Goal: Transaction & Acquisition: Subscribe to service/newsletter

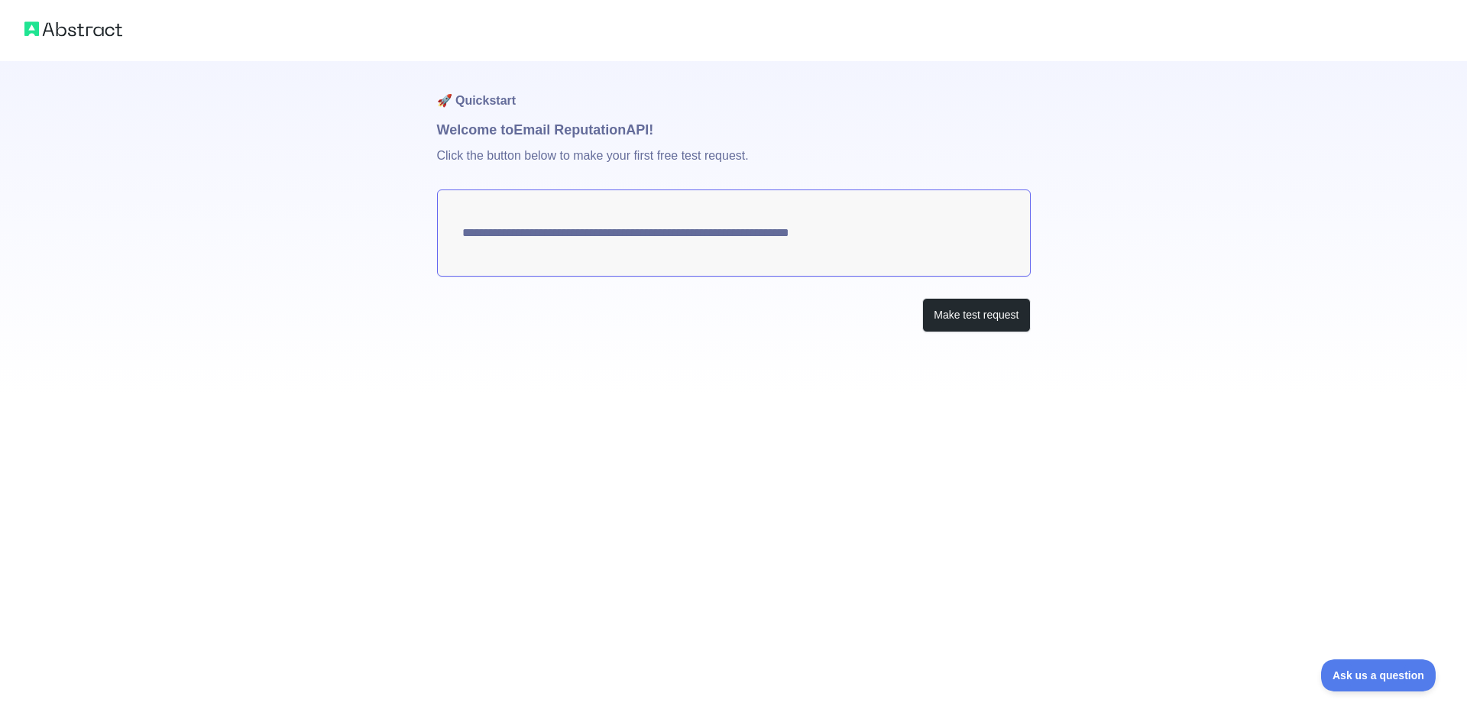
drag, startPoint x: 459, startPoint y: 235, endPoint x: 922, endPoint y: 242, distance: 462.4
click at [912, 241] on textarea "**********" at bounding box center [734, 233] width 594 height 87
click at [986, 318] on button "Make test request" at bounding box center [976, 315] width 108 height 34
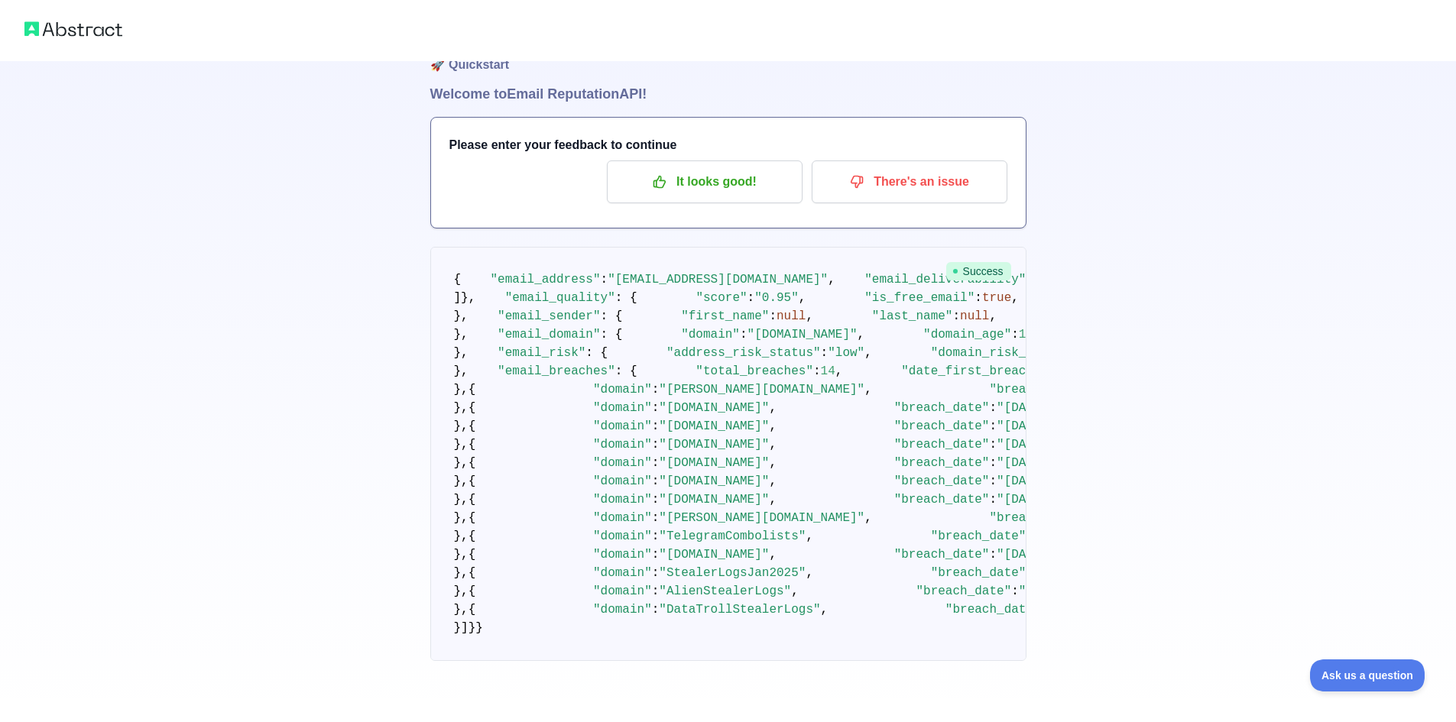
scroll to position [1760, 0]
drag, startPoint x: 649, startPoint y: 535, endPoint x: 771, endPoint y: 539, distance: 122.3
click at [771, 603] on span ""DataTrollStealerLogs"" at bounding box center [739, 610] width 161 height 14
click at [736, 562] on pre "{ "email_address" : "[EMAIL_ADDRESS][DOMAIN_NAME]" , "email_deliverability" : {…" at bounding box center [728, 454] width 596 height 414
drag, startPoint x: 642, startPoint y: 462, endPoint x: 749, endPoint y: 462, distance: 107.0
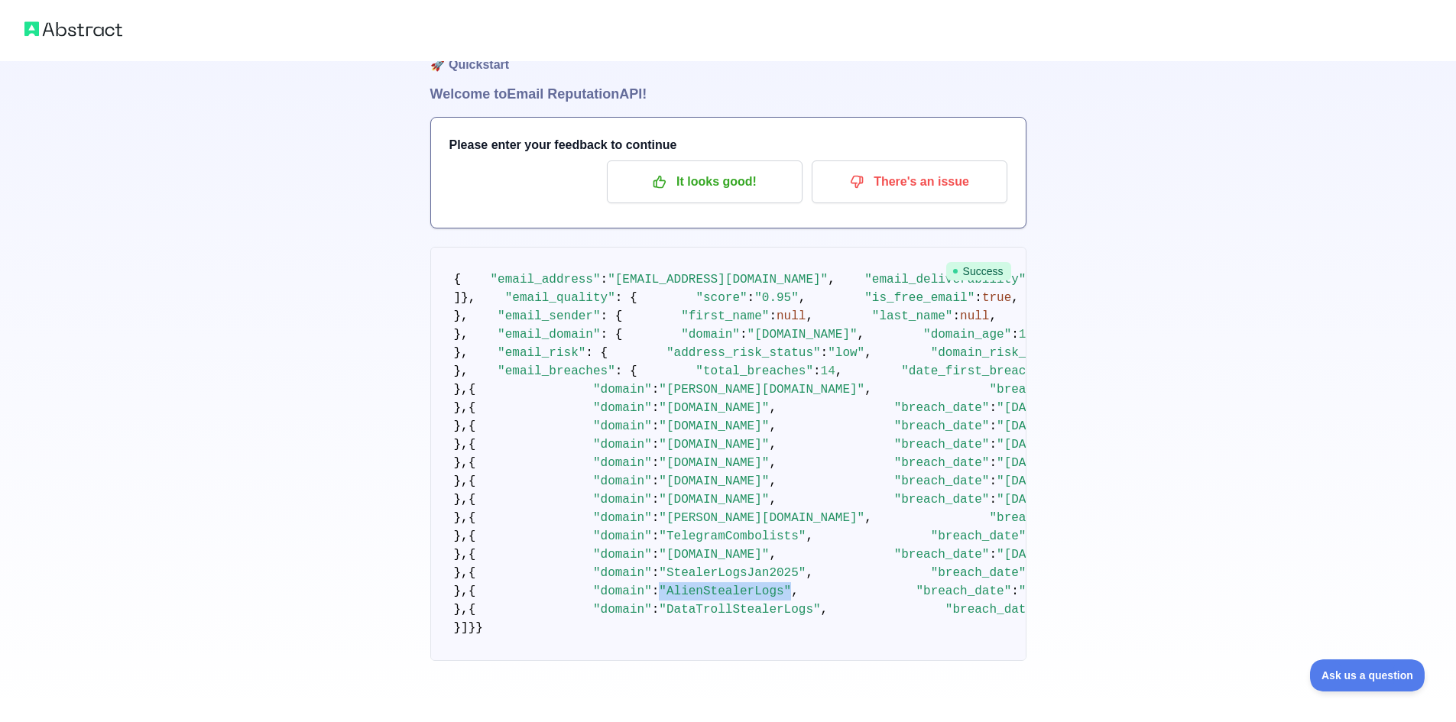
click at [1019, 585] on span ""[DATE]"" at bounding box center [1048, 592] width 59 height 14
drag, startPoint x: 627, startPoint y: 387, endPoint x: 764, endPoint y: 386, distance: 137.6
drag, startPoint x: 637, startPoint y: 466, endPoint x: 770, endPoint y: 462, distance: 133.0
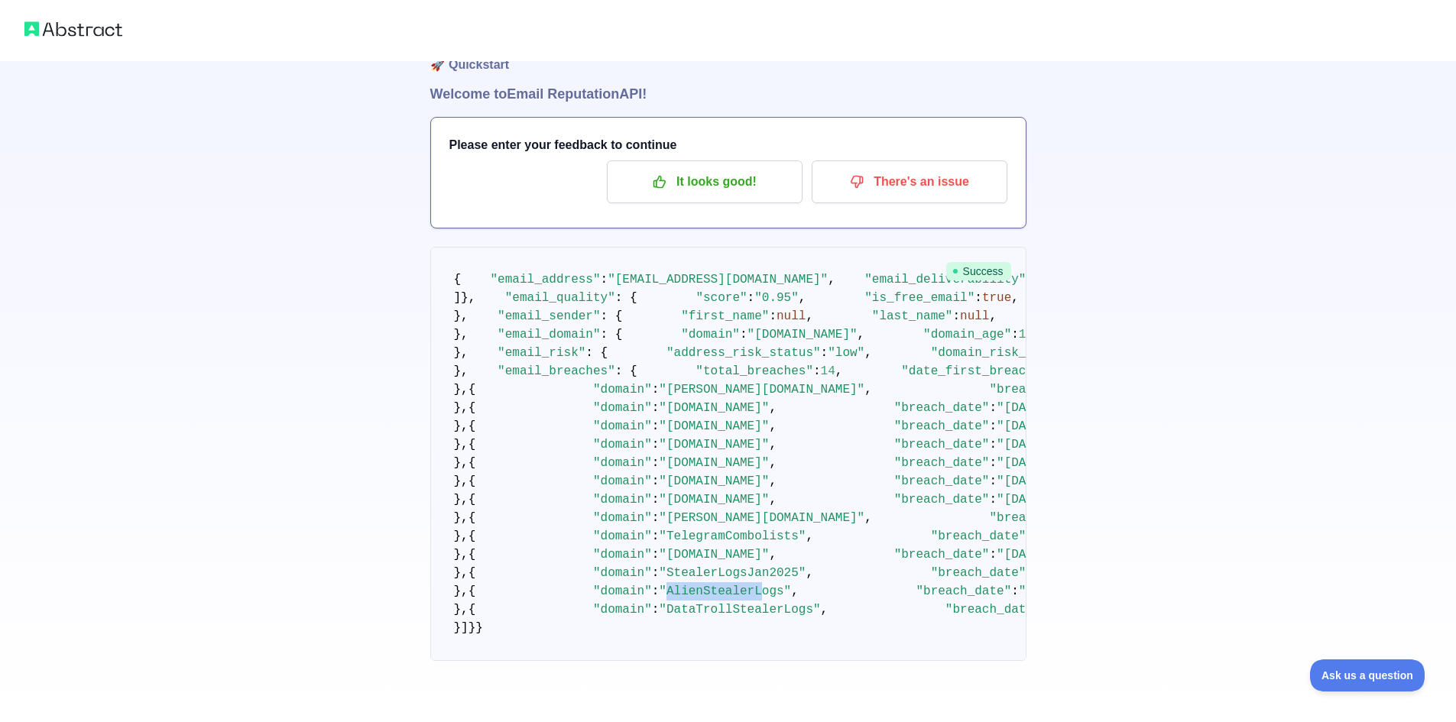
click at [746, 585] on span ""AlienStealerLogs"" at bounding box center [725, 592] width 132 height 14
drag, startPoint x: 634, startPoint y: 329, endPoint x: 737, endPoint y: 328, distance: 103.9
click at [997, 493] on span ""[DATE]"" at bounding box center [1026, 500] width 59 height 14
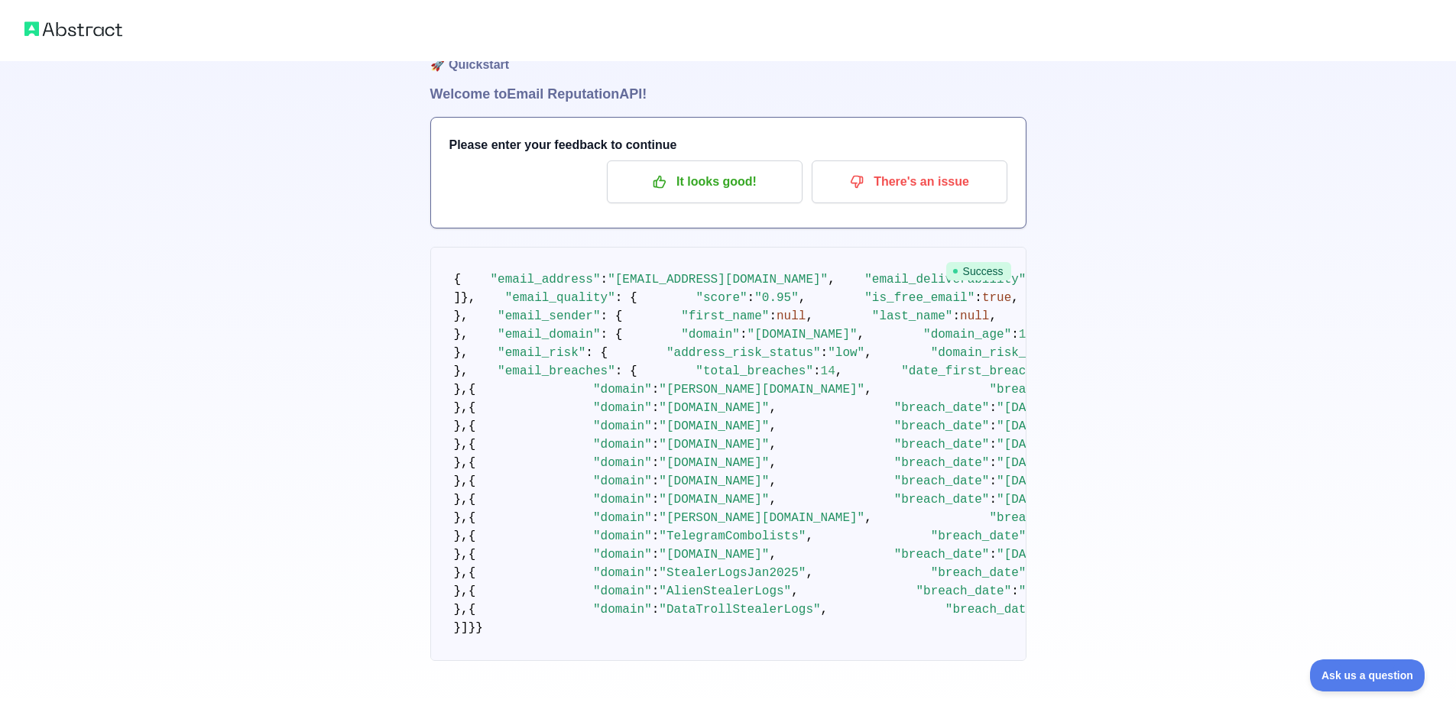
drag, startPoint x: 585, startPoint y: 348, endPoint x: 795, endPoint y: 351, distance: 210.2
click at [795, 351] on pre "{ "email_address" : "[EMAIL_ADDRESS][DOMAIN_NAME]" , "email_deliverability" : {…" at bounding box center [728, 454] width 596 height 414
drag, startPoint x: 549, startPoint y: 374, endPoint x: 744, endPoint y: 503, distance: 234.4
click at [744, 503] on pre "{ "email_address" : "[EMAIL_ADDRESS][DOMAIN_NAME]" , "email_deliverability" : {…" at bounding box center [728, 454] width 596 height 414
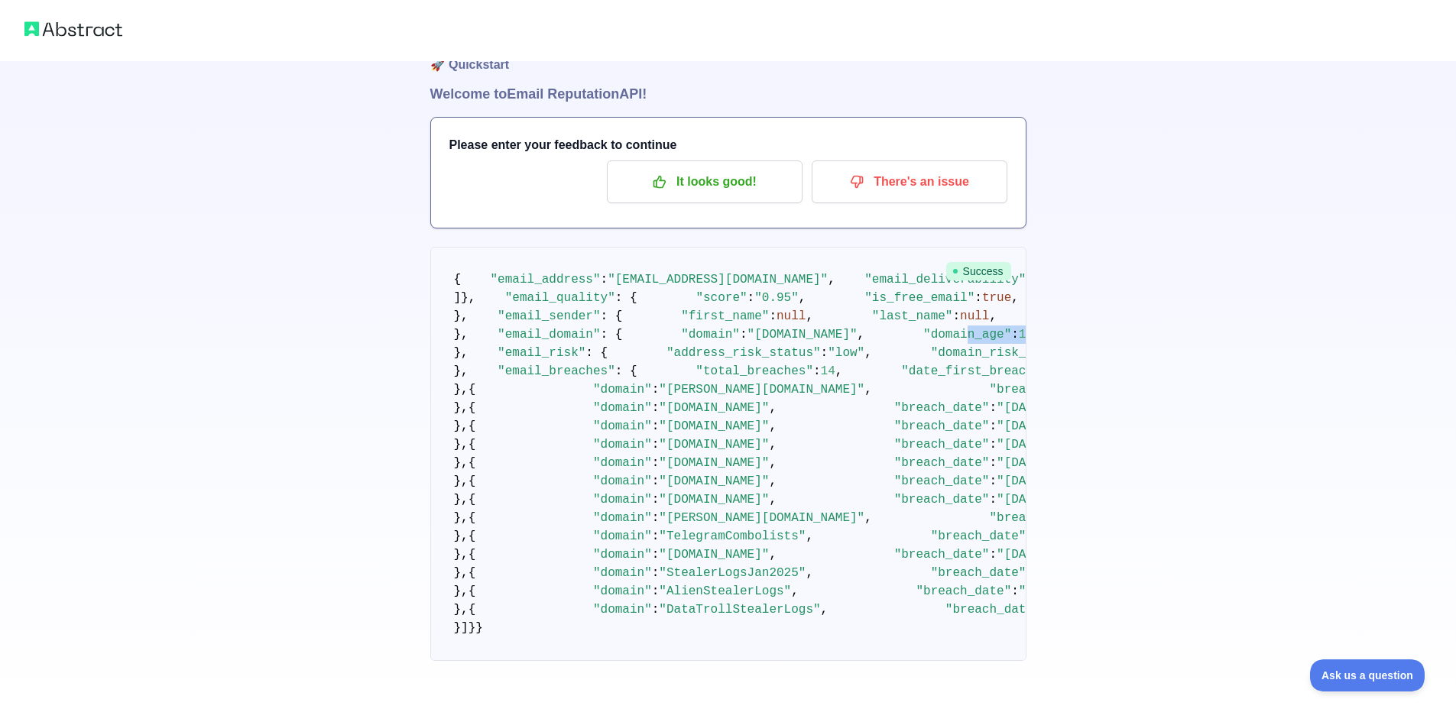
scroll to position [384, 0]
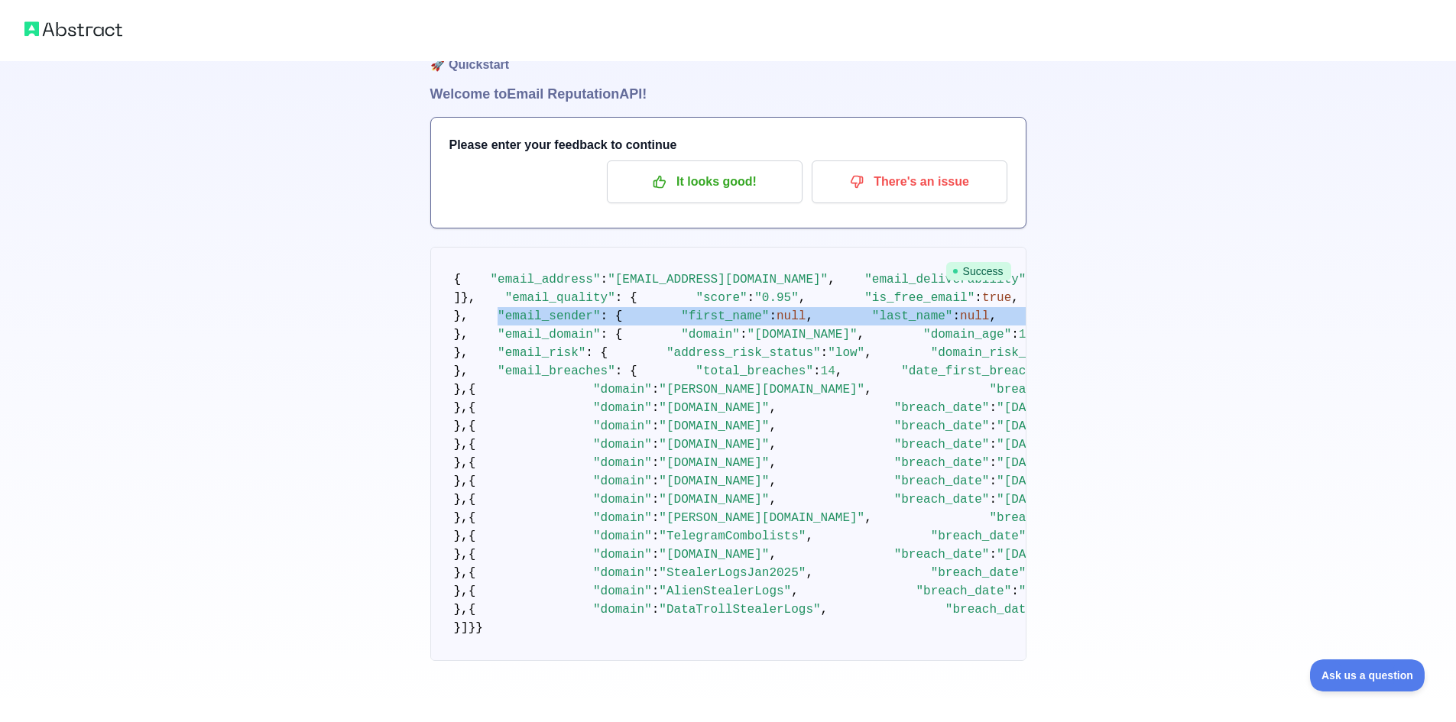
drag, startPoint x: 479, startPoint y: 450, endPoint x: 735, endPoint y: 529, distance: 267.8
click at [735, 529] on pre "{ "email_address" : "[EMAIL_ADDRESS][DOMAIN_NAME]" , "email_deliverability" : {…" at bounding box center [728, 454] width 596 height 414
click at [806, 526] on pre "{ "email_address" : "[EMAIL_ADDRESS][DOMAIN_NAME]" , "email_deliverability" : {…" at bounding box center [728, 454] width 596 height 414
drag, startPoint x: 743, startPoint y: 532, endPoint x: 466, endPoint y: 436, distance: 292.9
click at [466, 436] on pre "{ "email_address" : "[EMAIL_ADDRESS][DOMAIN_NAME]" , "email_deliverability" : {…" at bounding box center [728, 454] width 596 height 414
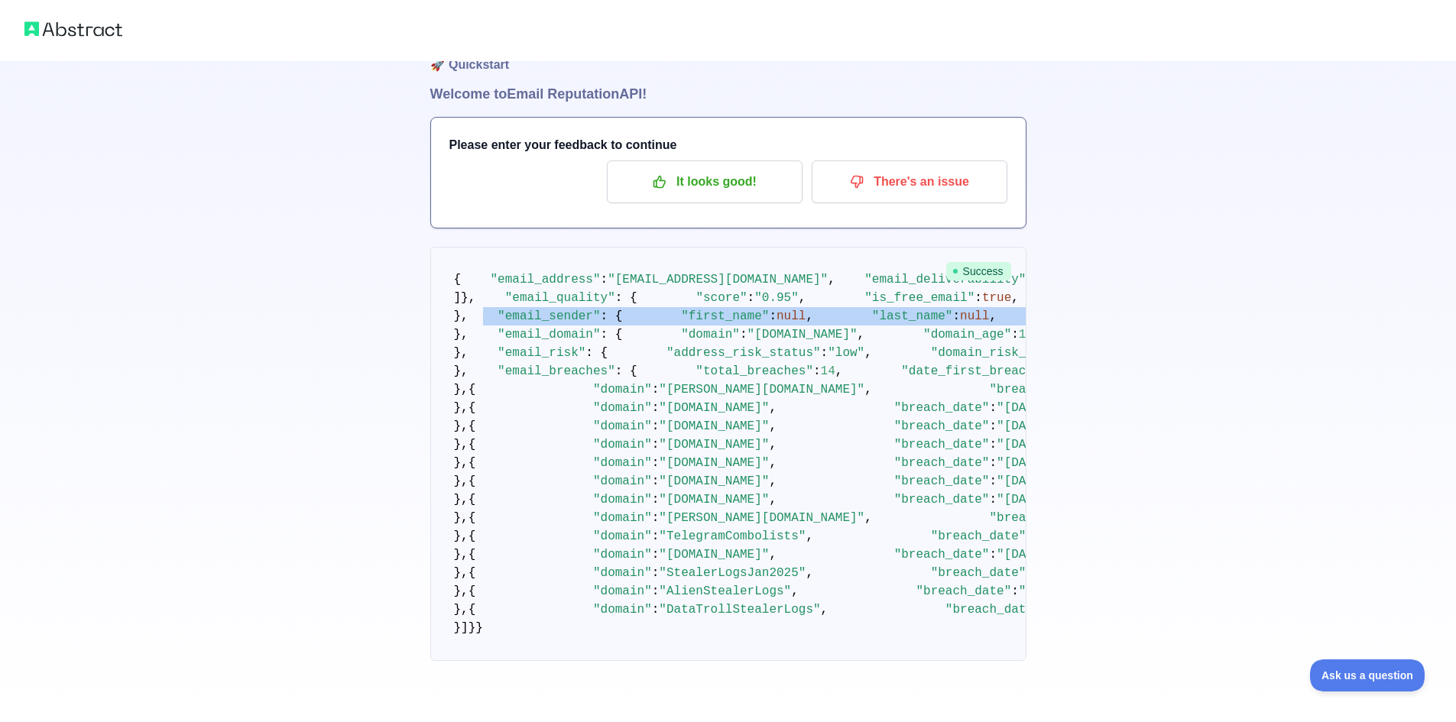
scroll to position [232, 0]
drag, startPoint x: 628, startPoint y: 508, endPoint x: 501, endPoint y: 360, distance: 195.1
click at [501, 361] on pre "{ "email_address" : "[EMAIL_ADDRESS][DOMAIN_NAME]" , "email_deliverability" : {…" at bounding box center [728, 454] width 596 height 414
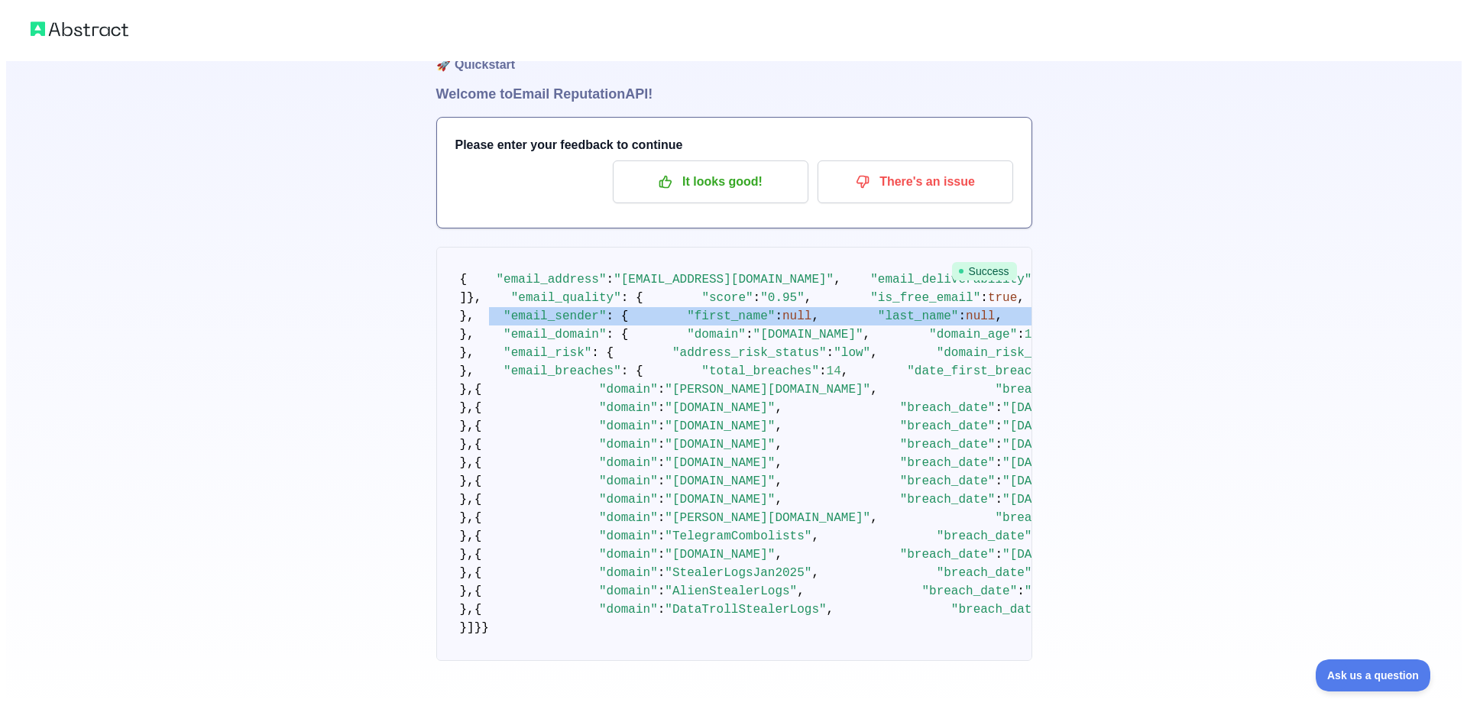
scroll to position [0, 0]
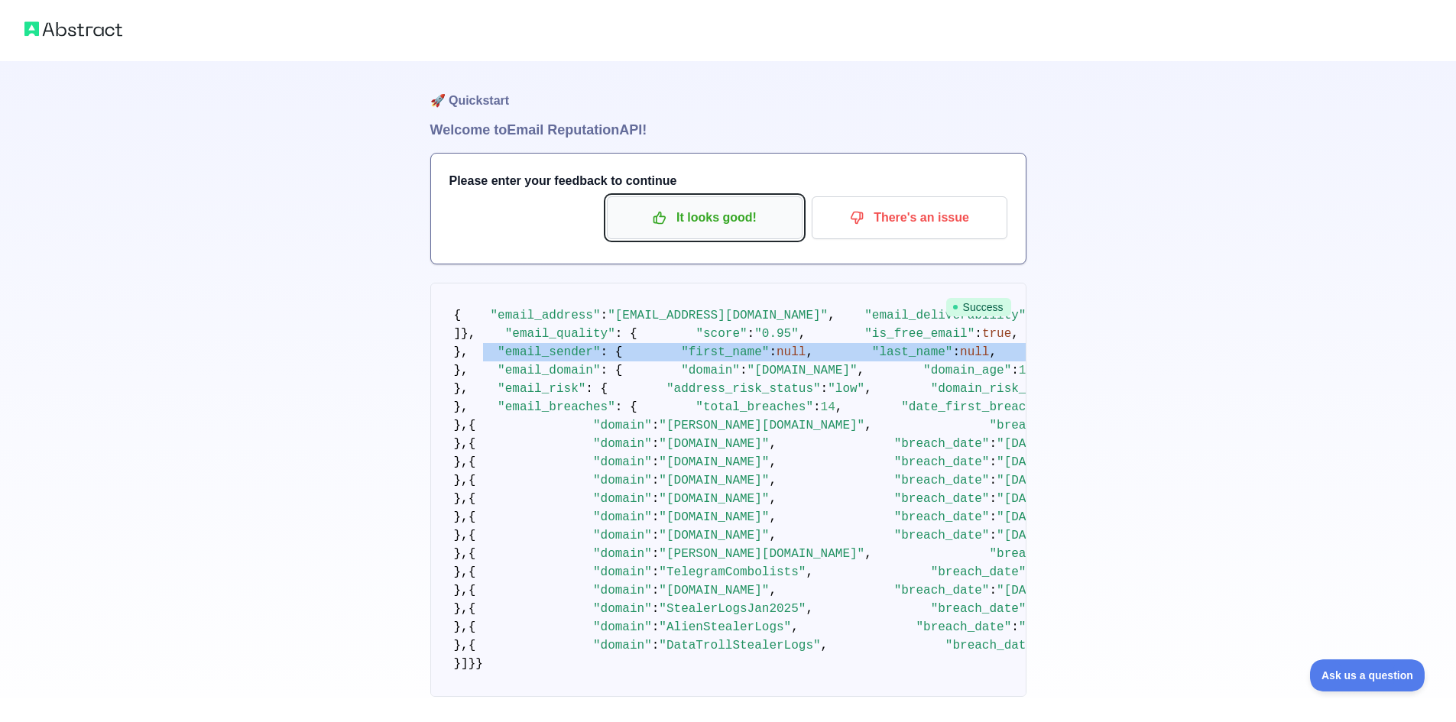
click at [709, 237] on button "It looks good!" at bounding box center [705, 217] width 196 height 43
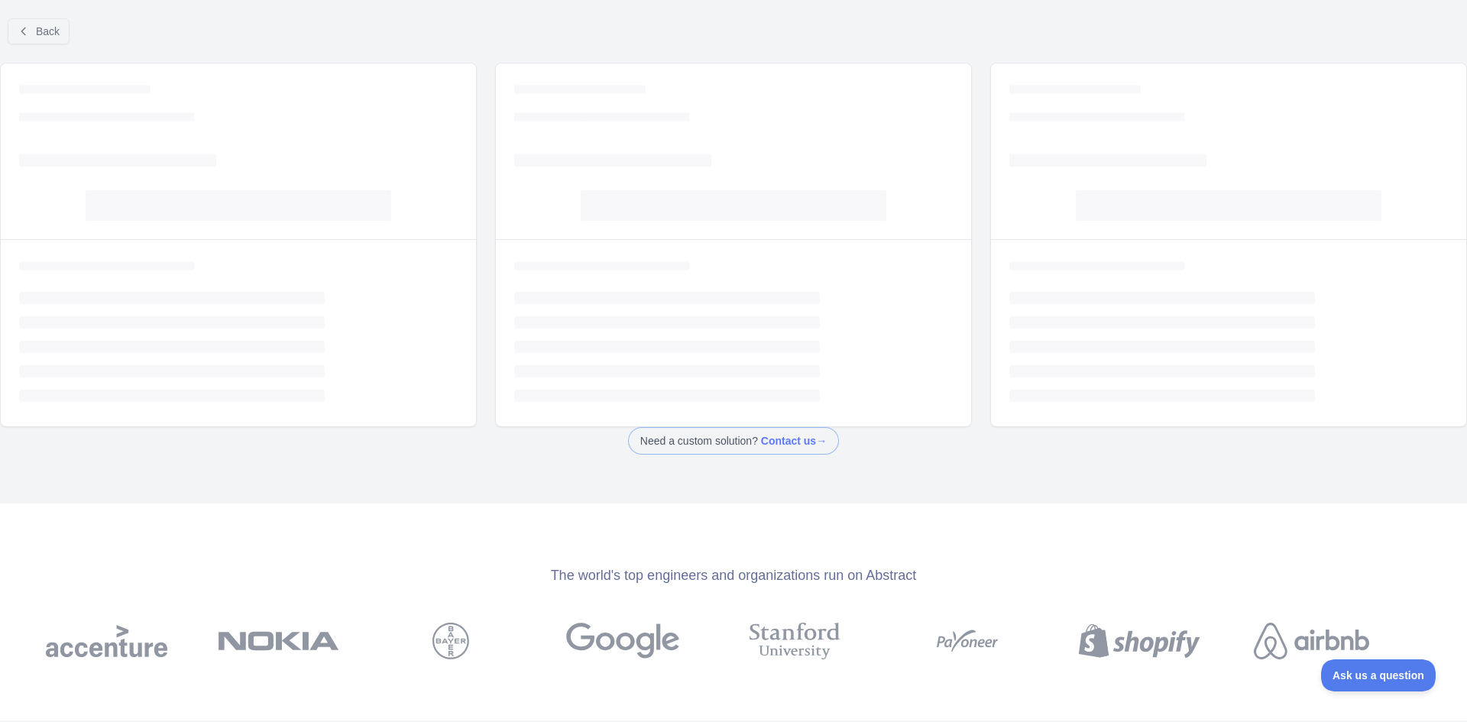
click at [757, 229] on div "Loading... Loading... Loading... Loading..." at bounding box center [733, 151] width 475 height 176
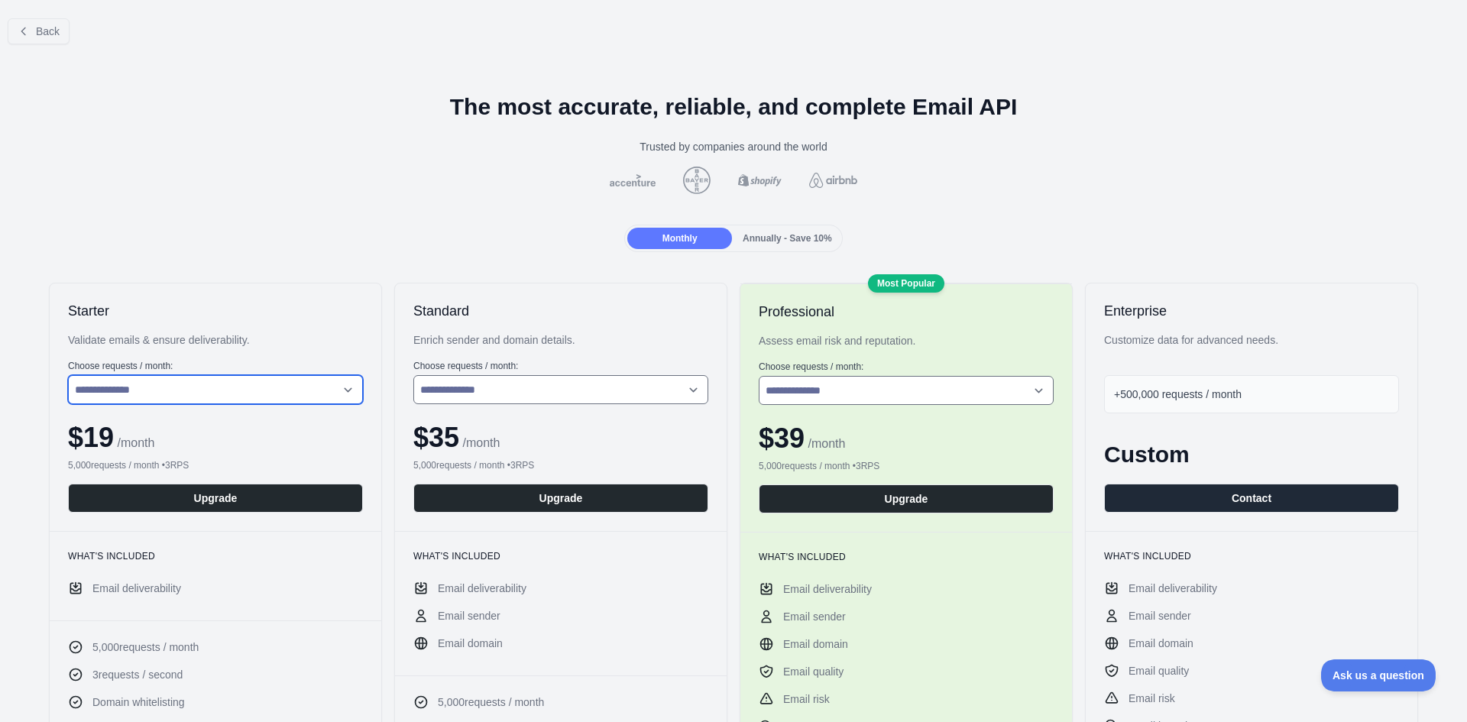
click at [280, 390] on select "**********" at bounding box center [215, 389] width 295 height 29
click at [68, 375] on select "**********" at bounding box center [215, 389] width 295 height 29
drag, startPoint x: 308, startPoint y: 389, endPoint x: 300, endPoint y: 400, distance: 14.2
click at [308, 389] on select "**********" at bounding box center [215, 389] width 295 height 29
select select "*"
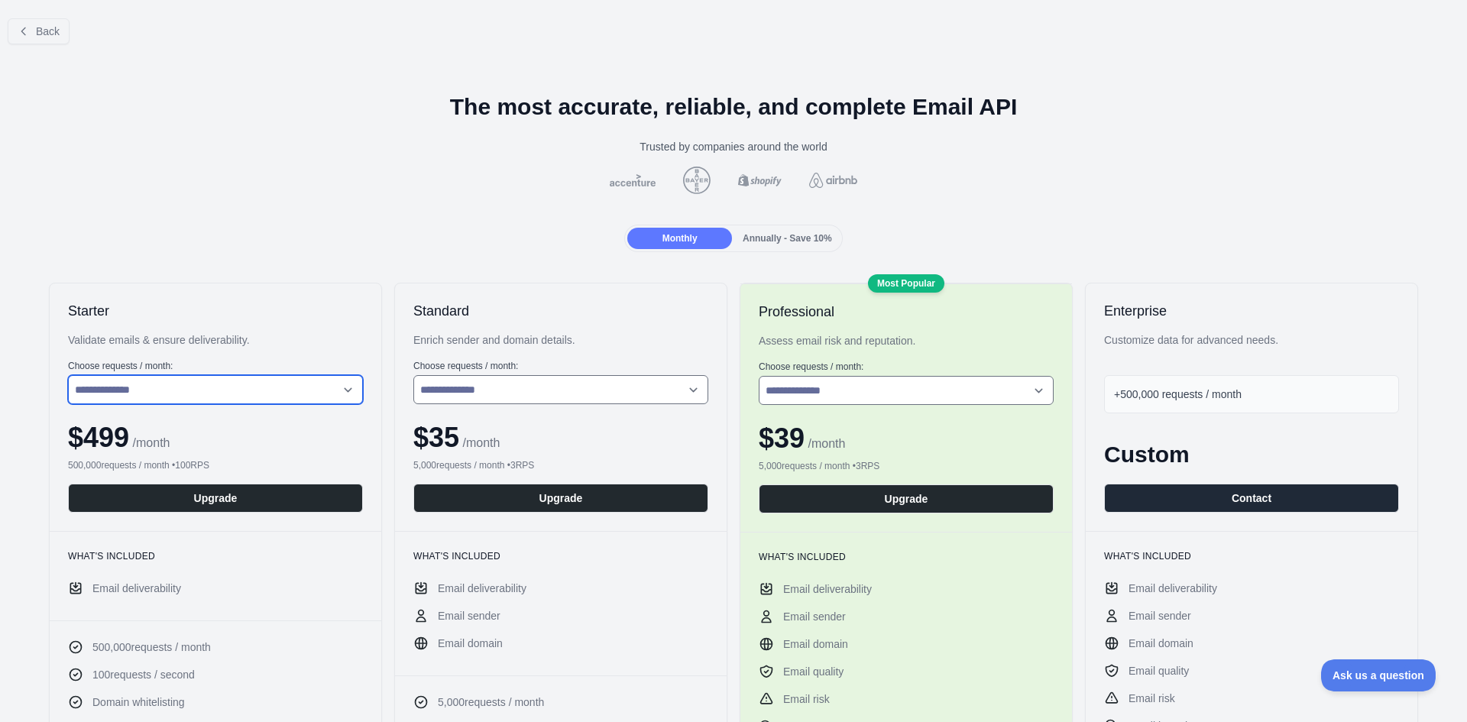
click at [68, 375] on select "**********" at bounding box center [215, 389] width 295 height 29
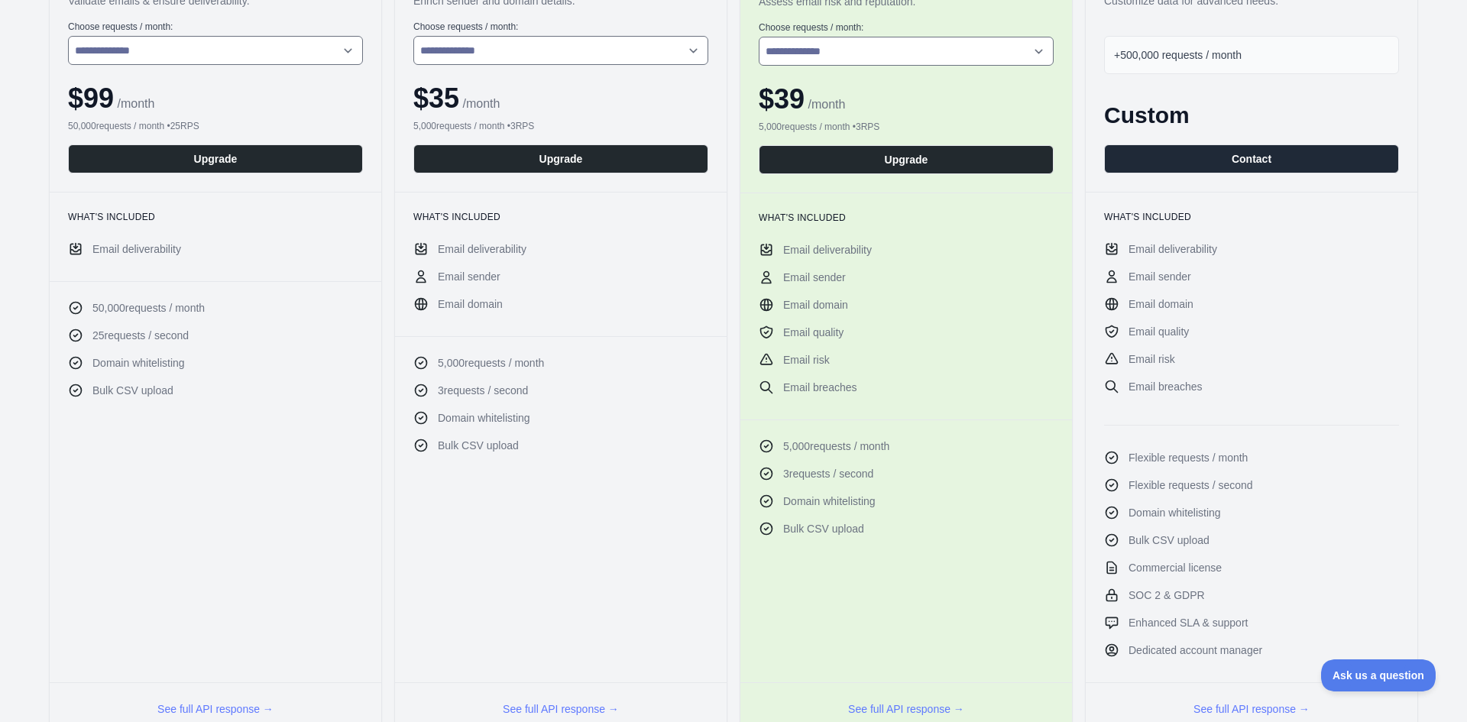
scroll to position [306, 0]
